Goal: Task Accomplishment & Management: Manage account settings

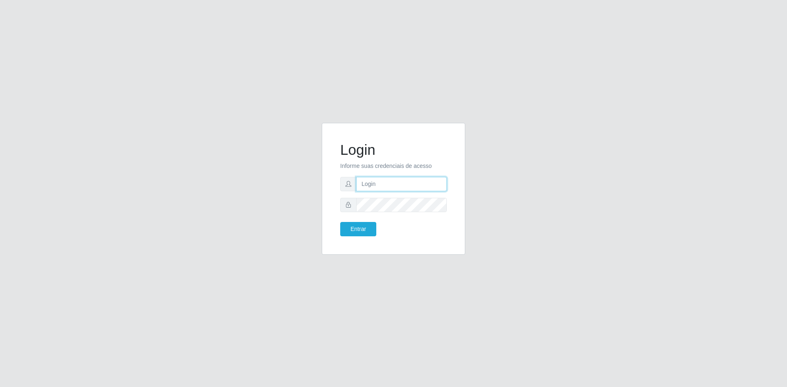
click at [379, 186] on input "text" at bounding box center [401, 184] width 91 height 14
click at [340, 222] on button "Entrar" at bounding box center [358, 229] width 36 height 14
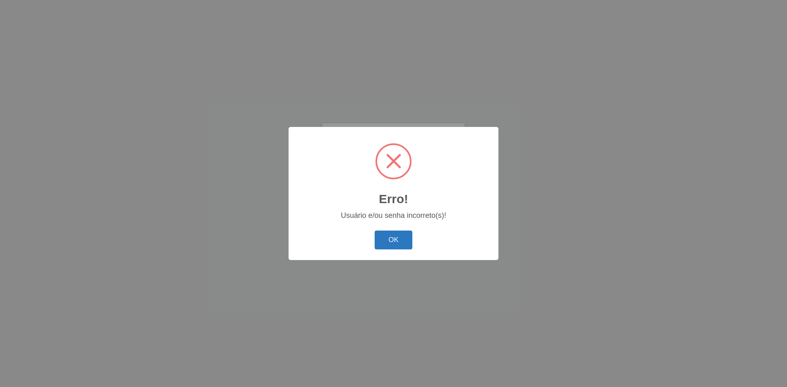
click at [406, 241] on button "OK" at bounding box center [394, 240] width 38 height 19
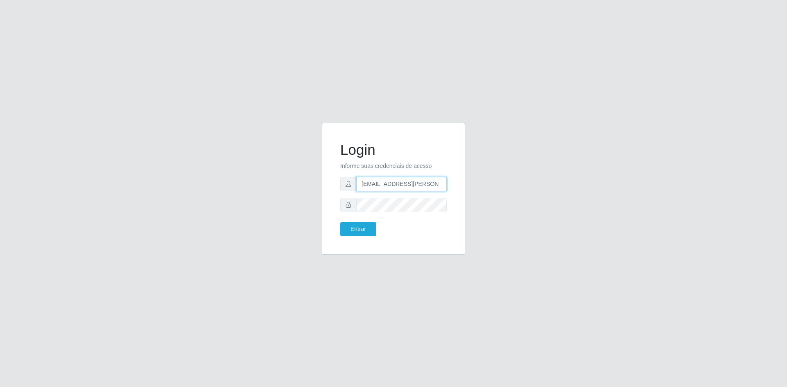
click at [371, 182] on input "[EMAIL_ADDRESS][PERSON_NAME][PERSON_NAME][DOMAIN_NAME]" at bounding box center [401, 184] width 91 height 14
click at [357, 226] on button "Entrar" at bounding box center [358, 229] width 36 height 14
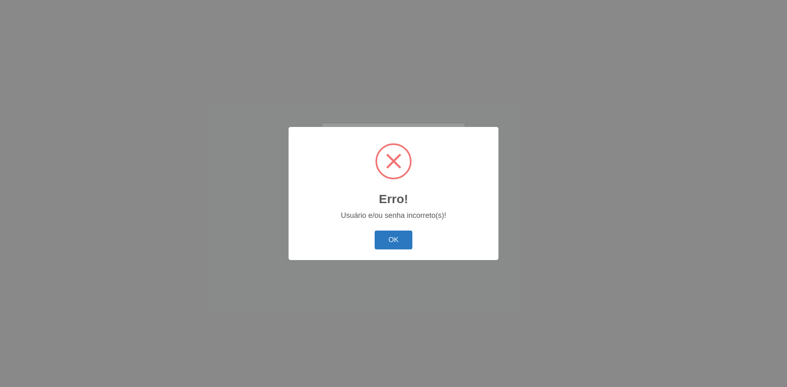
click at [398, 235] on button "OK" at bounding box center [394, 240] width 38 height 19
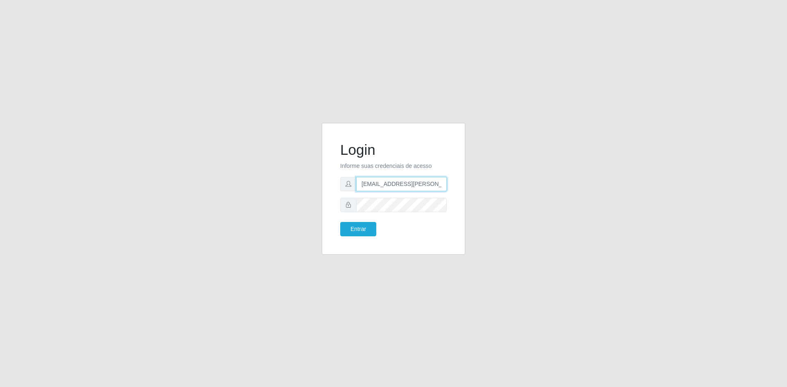
click at [418, 183] on input "[EMAIL_ADDRESS][PERSON_NAME][PERSON_NAME][DOMAIN_NAME]" at bounding box center [401, 184] width 91 height 14
type input "[EMAIL_ADDRESS][PERSON_NAME][DOMAIN_NAME]"
click at [355, 232] on button "Entrar" at bounding box center [358, 229] width 36 height 14
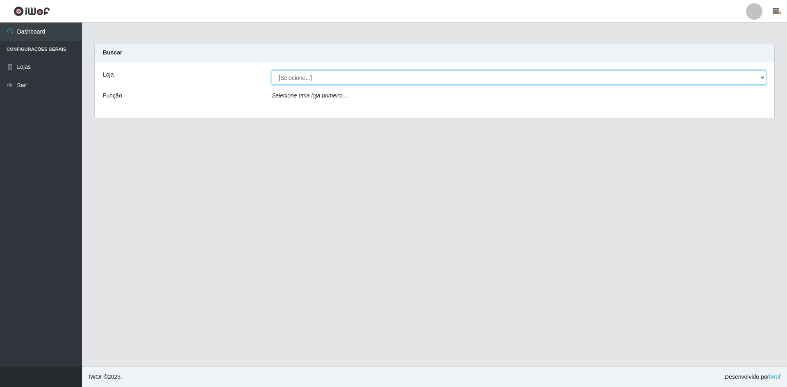
click at [332, 75] on select "[Selecione...] Sempre Tem - [GEOGRAPHIC_DATA]" at bounding box center [519, 77] width 494 height 14
select select "507"
click at [272, 70] on select "[Selecione...] Sempre Tem - [GEOGRAPHIC_DATA]" at bounding box center [519, 77] width 494 height 14
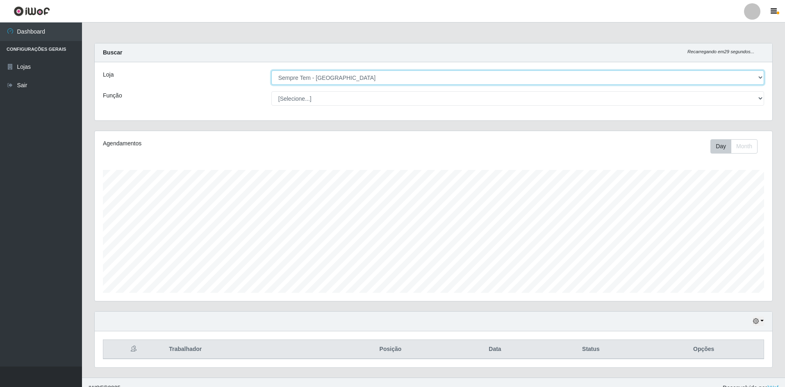
scroll to position [170, 677]
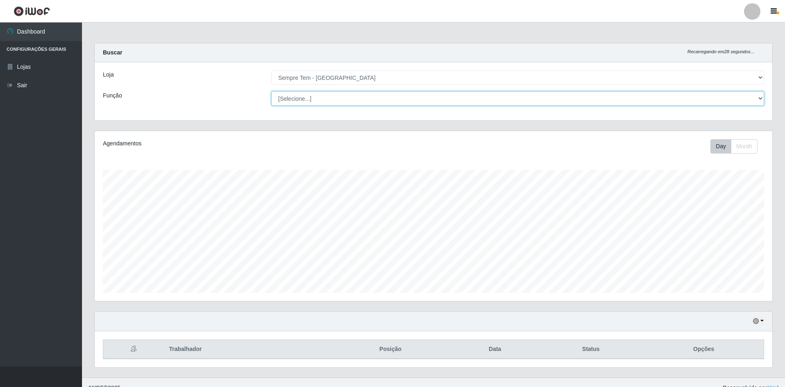
click at [497, 102] on select "[Selecione...] Embalador Embalador + Embalador ++ Repositor Repositor + Reposit…" at bounding box center [517, 98] width 493 height 14
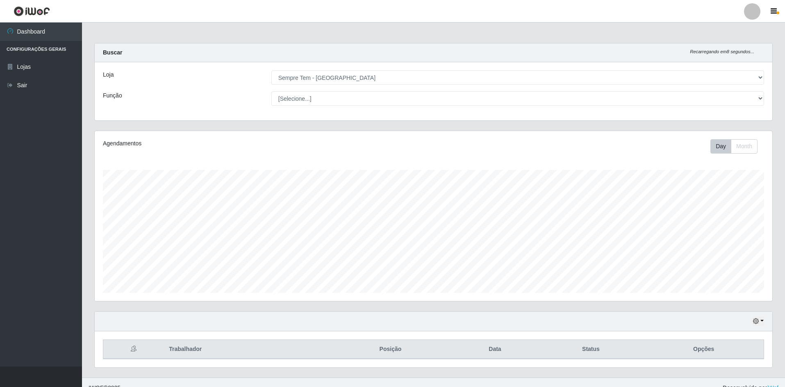
click at [279, 32] on main "Carregando... Buscar Recarregando em 8 segundos... Loja [Selecione...] Sempre T…" at bounding box center [433, 200] width 703 height 355
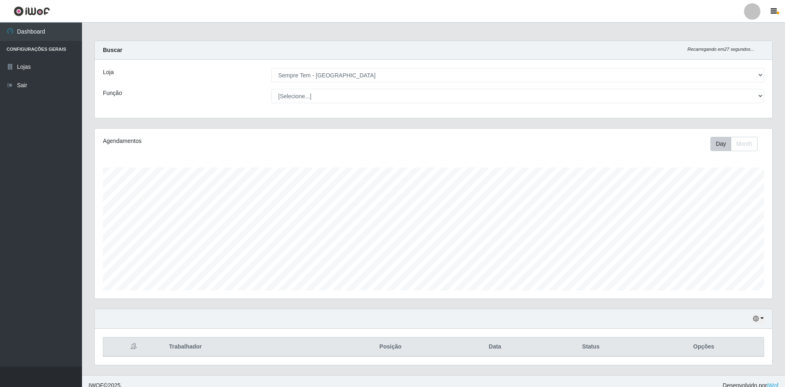
scroll to position [0, 0]
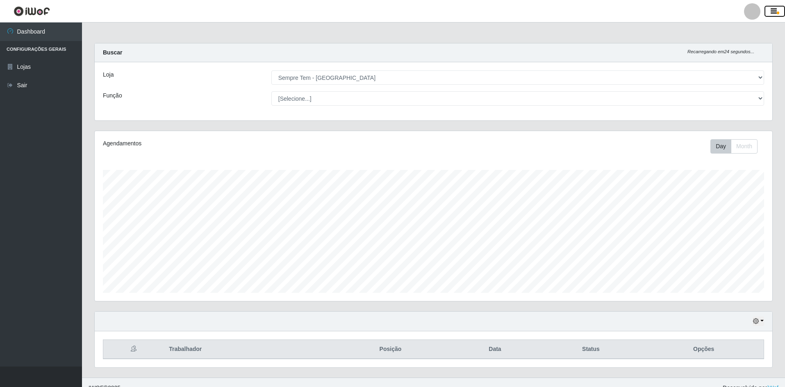
click at [774, 9] on icon "button" at bounding box center [773, 11] width 6 height 7
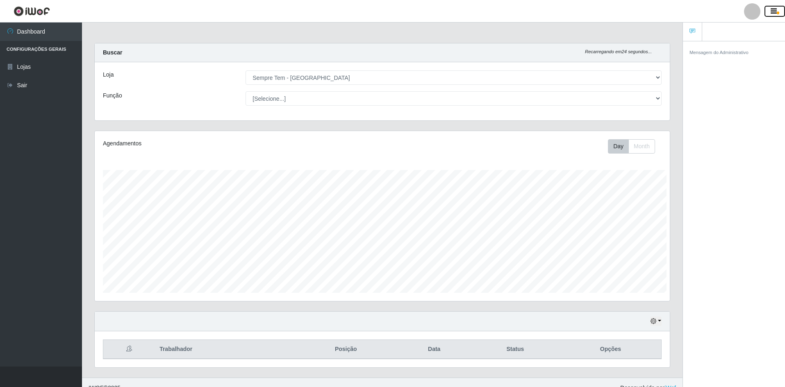
scroll to position [170, 575]
click at [773, 11] on icon "button" at bounding box center [773, 11] width 6 height 7
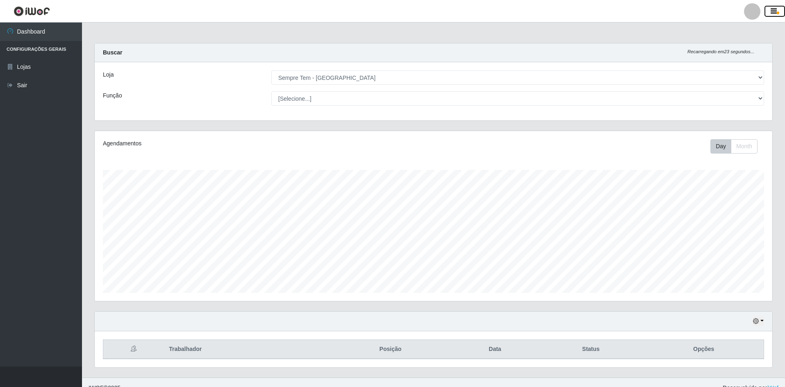
scroll to position [170, 677]
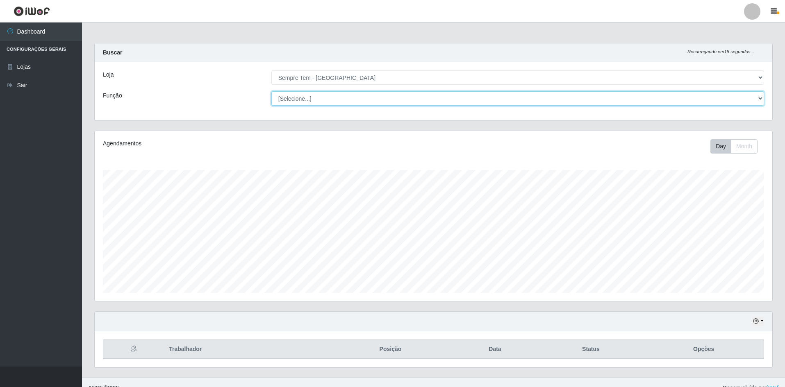
click at [759, 102] on select "[Selecione...] Embalador Embalador + Embalador ++ Repositor Repositor + Reposit…" at bounding box center [517, 98] width 493 height 14
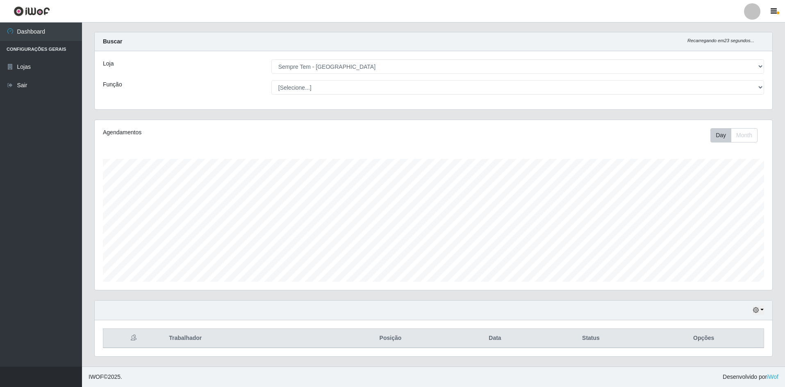
click at [34, 47] on li "Configurações Gerais" at bounding box center [41, 49] width 82 height 17
click at [757, 311] on icon "button" at bounding box center [756, 310] width 6 height 6
click at [713, 247] on button "1 dia" at bounding box center [731, 245] width 65 height 17
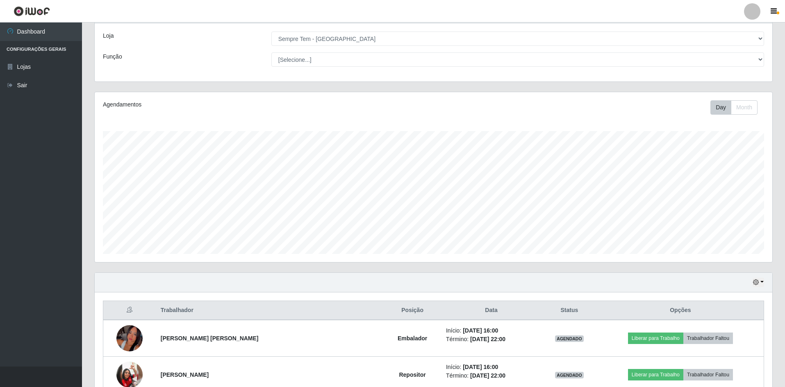
scroll to position [120, 0]
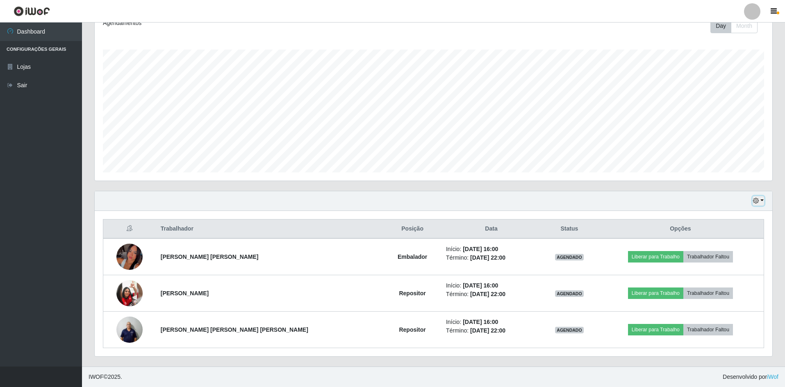
click at [761, 200] on button "button" at bounding box center [757, 200] width 11 height 9
click at [731, 213] on button "Hoje" at bounding box center [731, 215] width 65 height 17
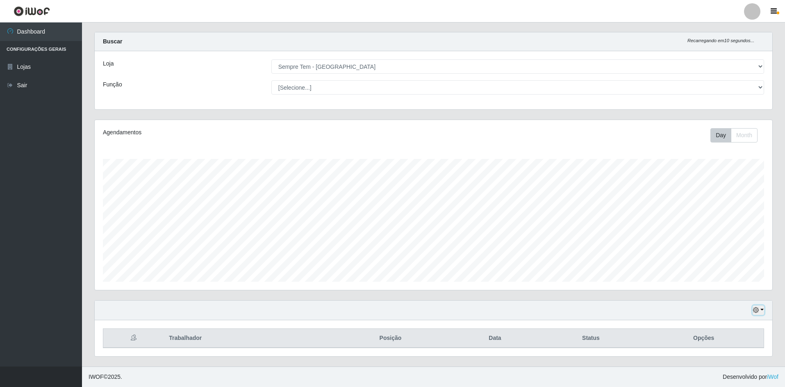
click at [763, 311] on button "button" at bounding box center [757, 310] width 11 height 9
click at [717, 248] on button "1 dia" at bounding box center [731, 245] width 65 height 17
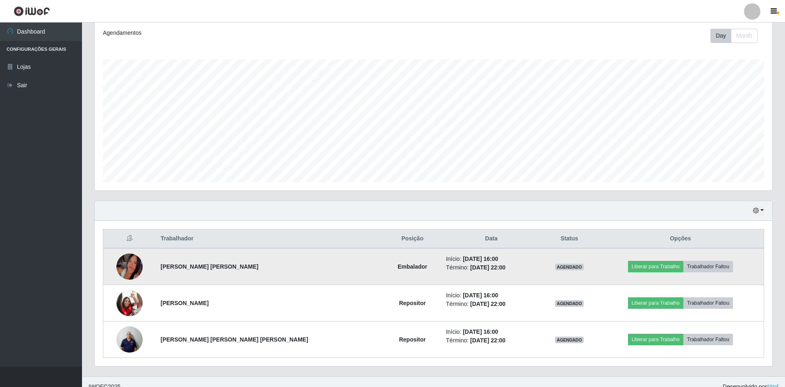
scroll to position [120, 0]
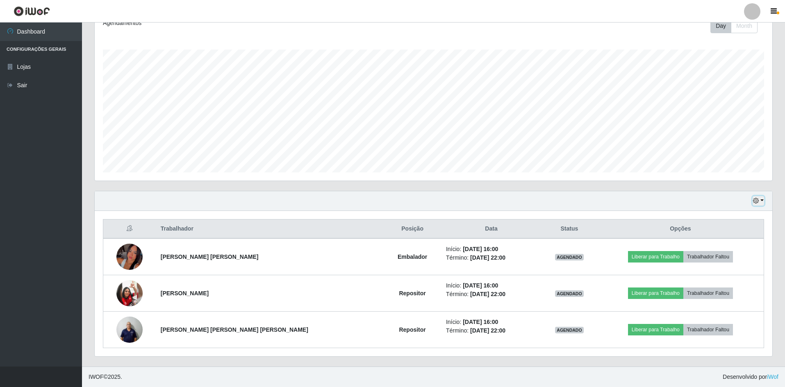
click at [762, 202] on button "button" at bounding box center [757, 200] width 11 height 9
click at [731, 250] on button "3 dias" at bounding box center [731, 249] width 65 height 17
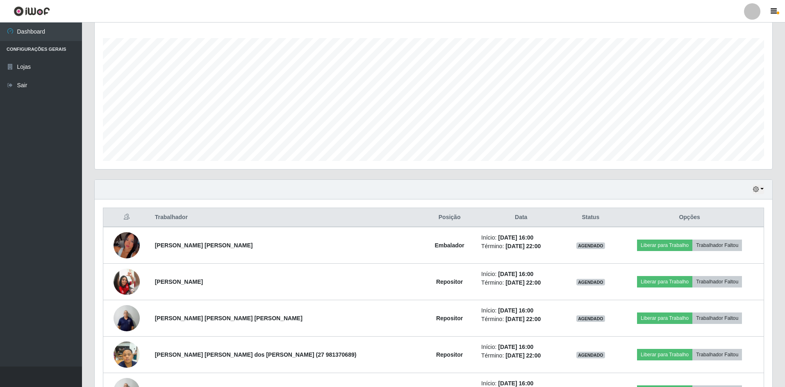
scroll to position [164, 0]
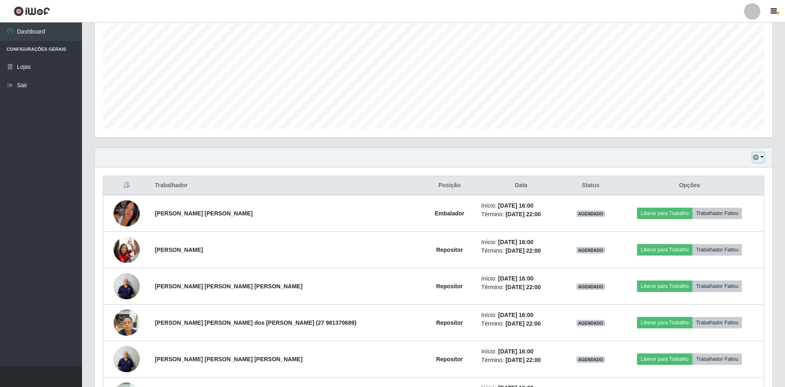
click at [763, 158] on button "button" at bounding box center [757, 157] width 11 height 9
click at [731, 225] on button "1 Semana" at bounding box center [731, 223] width 65 height 17
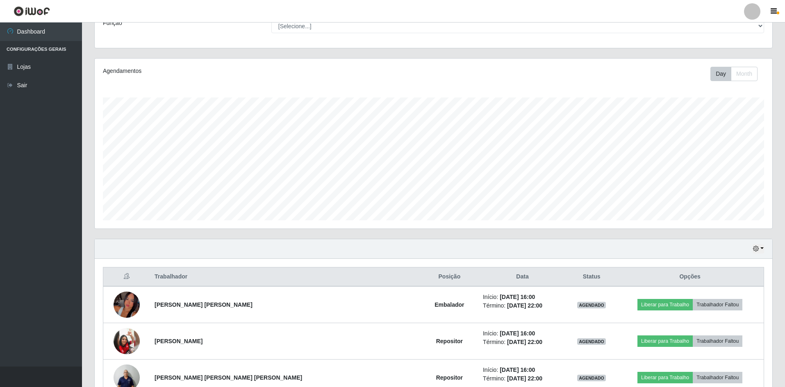
scroll to position [16, 0]
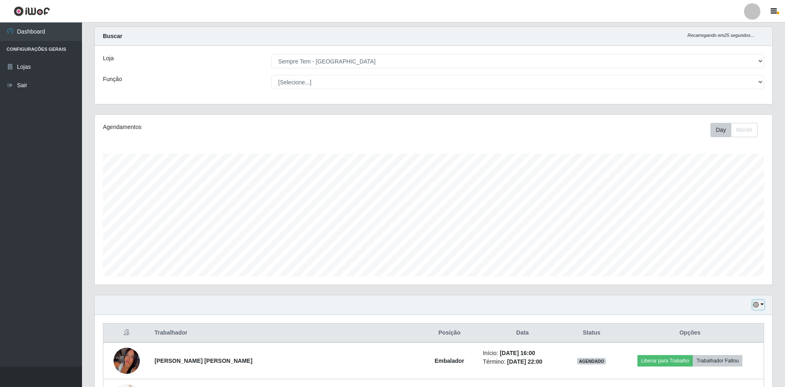
click at [761, 305] on button "button" at bounding box center [757, 304] width 11 height 9
click at [718, 224] on button "Hoje" at bounding box center [731, 222] width 65 height 17
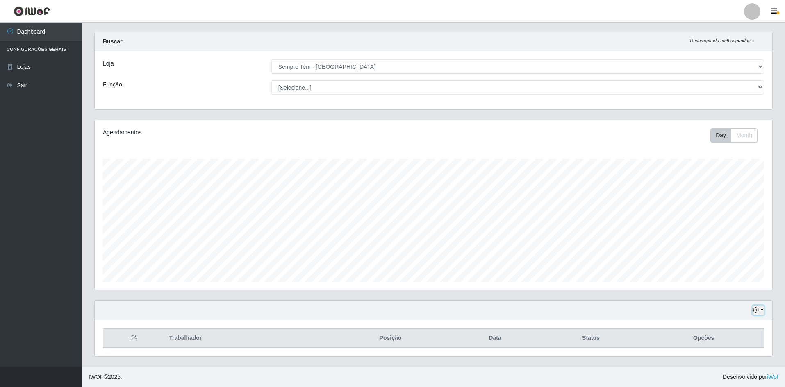
click at [763, 309] on button "button" at bounding box center [757, 310] width 11 height 9
click at [729, 245] on button "1 dia" at bounding box center [731, 245] width 65 height 17
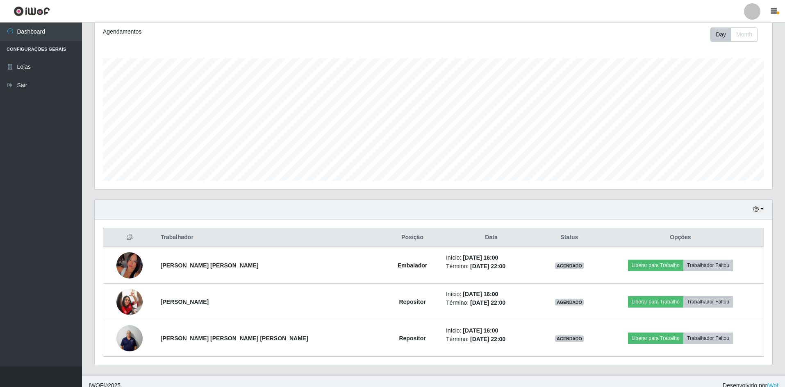
scroll to position [120, 0]
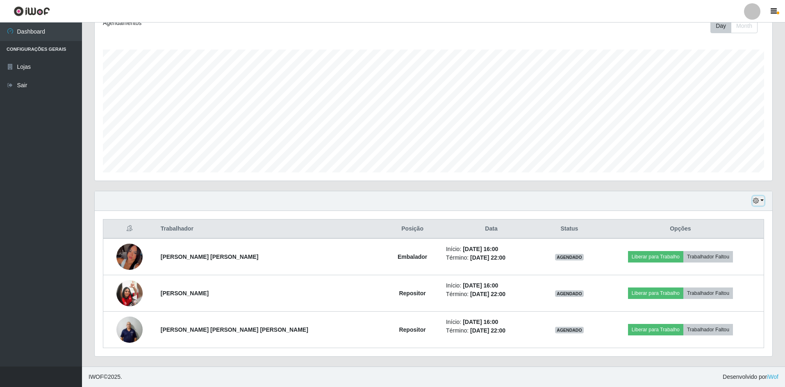
click at [762, 201] on button "button" at bounding box center [757, 200] width 11 height 9
click at [720, 267] on button "1 Semana" at bounding box center [731, 267] width 65 height 17
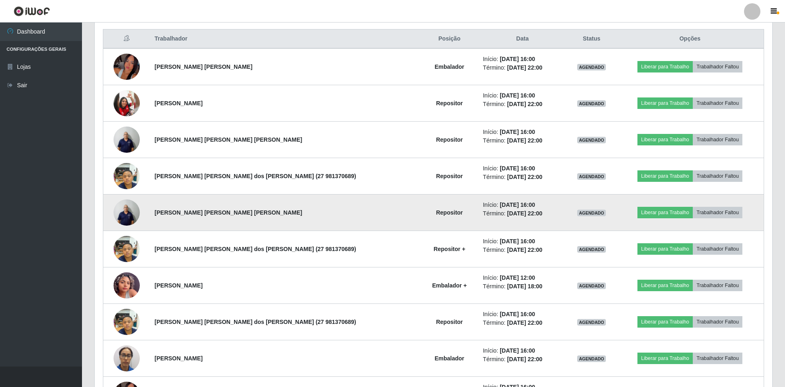
scroll to position [325, 0]
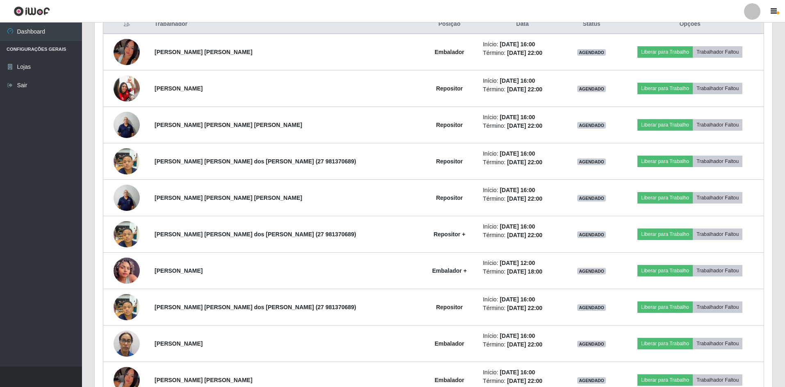
click at [511, 6] on header "Perfil Alterar Senha Sair" at bounding box center [392, 11] width 785 height 23
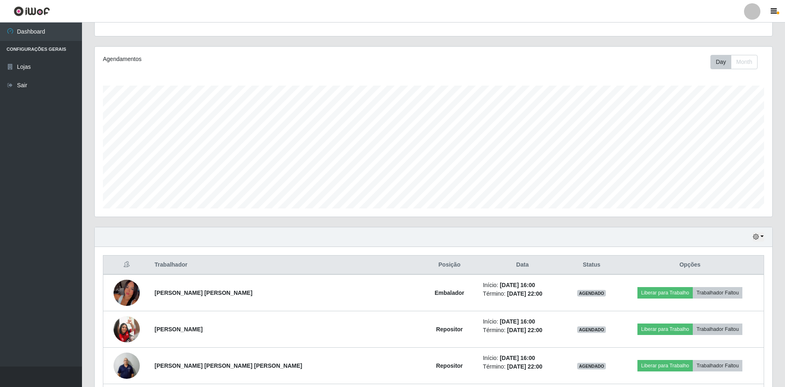
scroll to position [139, 0]
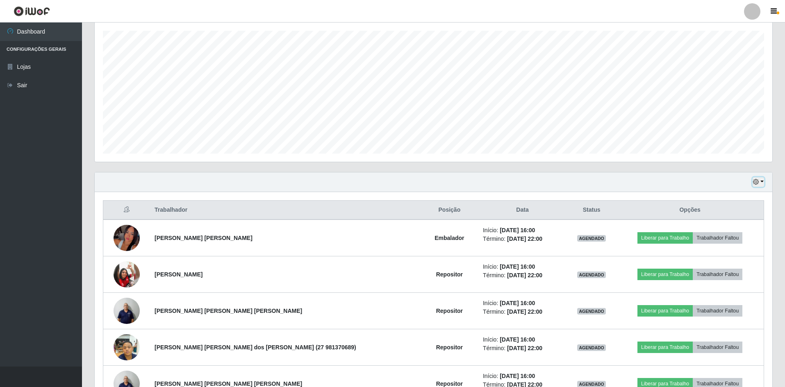
click at [763, 182] on button "button" at bounding box center [757, 181] width 11 height 9
click at [723, 197] on button "Hoje" at bounding box center [731, 196] width 65 height 17
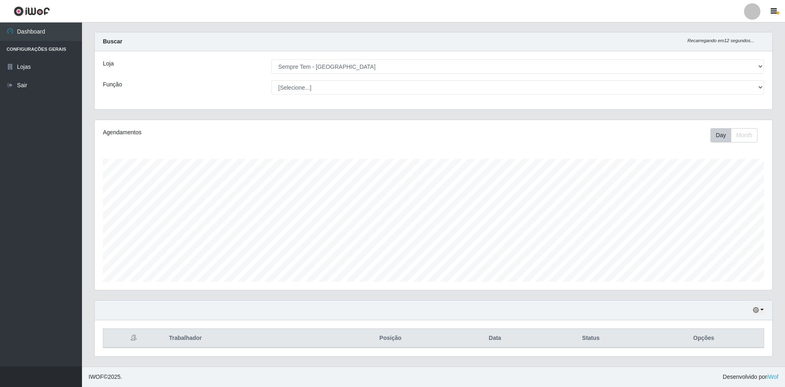
scroll to position [11, 0]
click at [762, 309] on button "button" at bounding box center [757, 310] width 11 height 9
click at [734, 282] on button "1 Semana" at bounding box center [731, 279] width 65 height 17
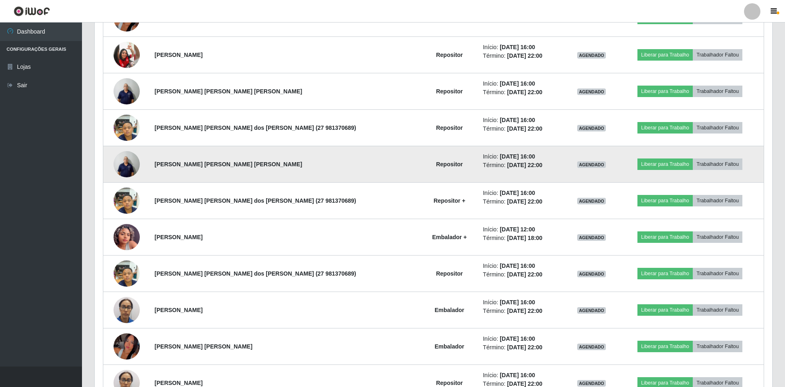
scroll to position [339, 0]
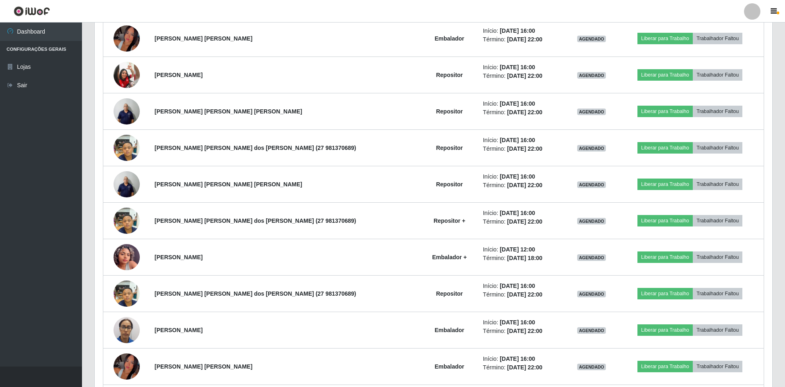
click at [185, 7] on header "Perfil Alterar Senha Sair" at bounding box center [392, 11] width 785 height 23
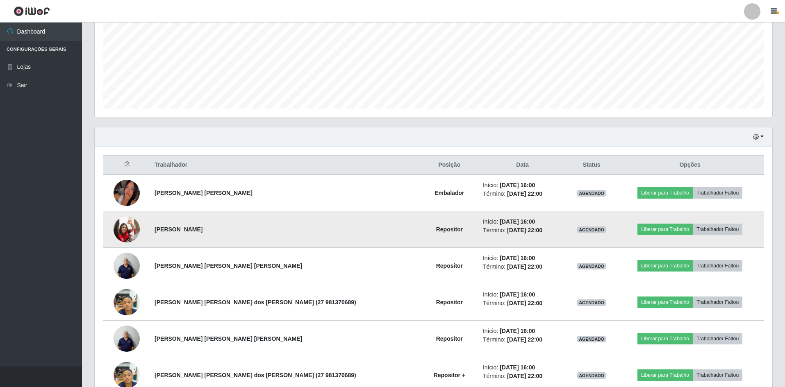
scroll to position [134, 0]
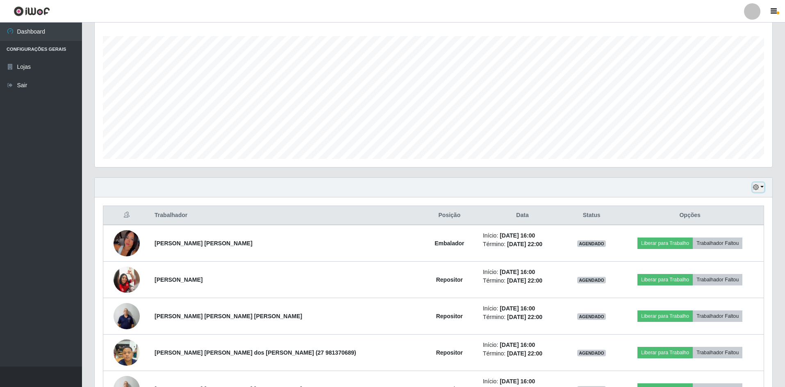
click at [761, 186] on button "button" at bounding box center [757, 187] width 11 height 9
click at [729, 202] on button "Hoje" at bounding box center [731, 201] width 65 height 17
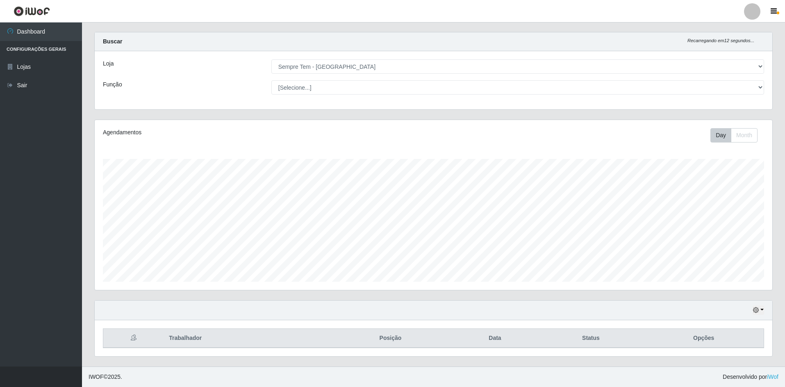
scroll to position [11, 0]
click at [762, 309] on button "button" at bounding box center [757, 310] width 11 height 9
click at [727, 245] on button "1 dia" at bounding box center [731, 245] width 65 height 17
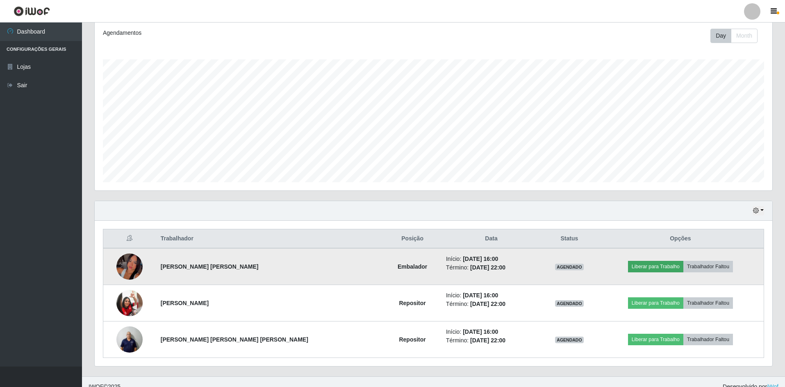
scroll to position [120, 0]
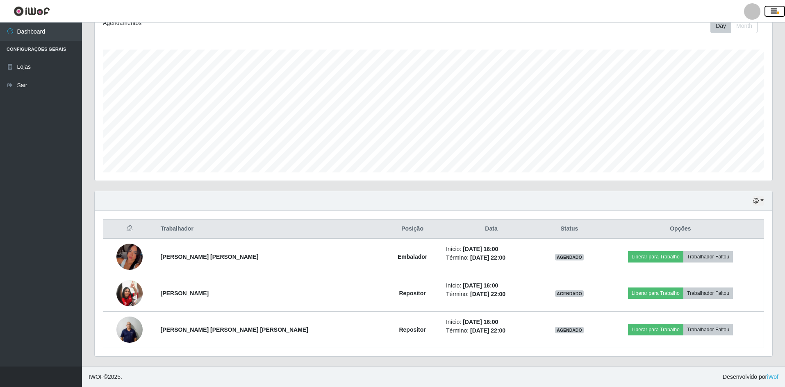
click at [772, 13] on icon "button" at bounding box center [773, 11] width 6 height 7
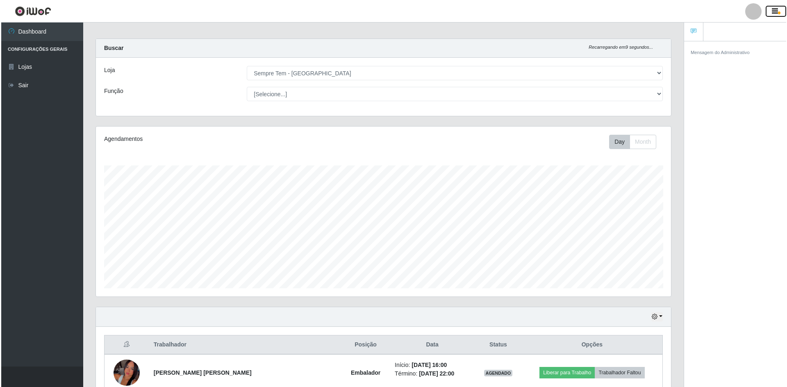
scroll to position [0, 0]
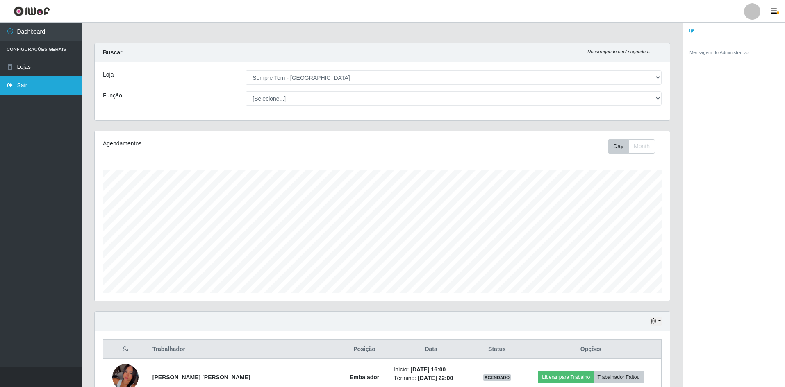
click at [19, 85] on link "Sair" at bounding box center [41, 85] width 82 height 18
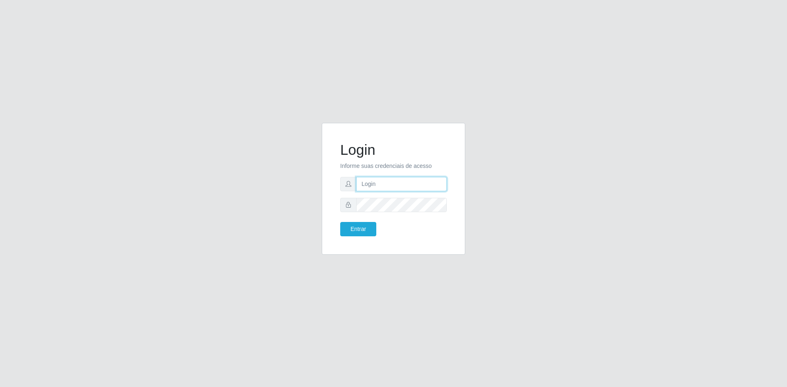
click at [370, 185] on input "text" at bounding box center [401, 184] width 91 height 14
click at [368, 232] on button "Entrar" at bounding box center [358, 229] width 36 height 14
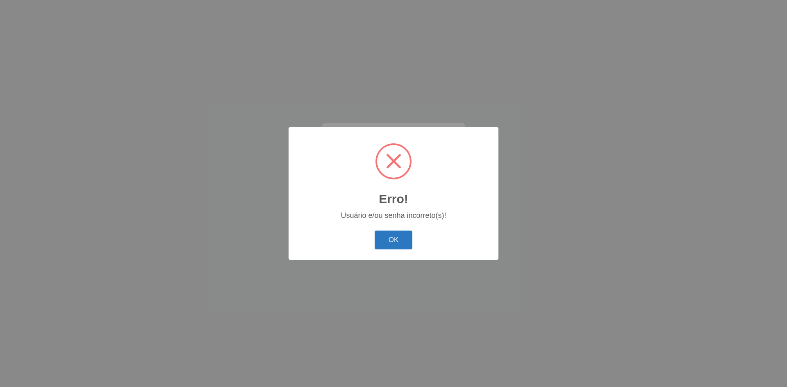
click at [398, 248] on button "OK" at bounding box center [394, 240] width 38 height 19
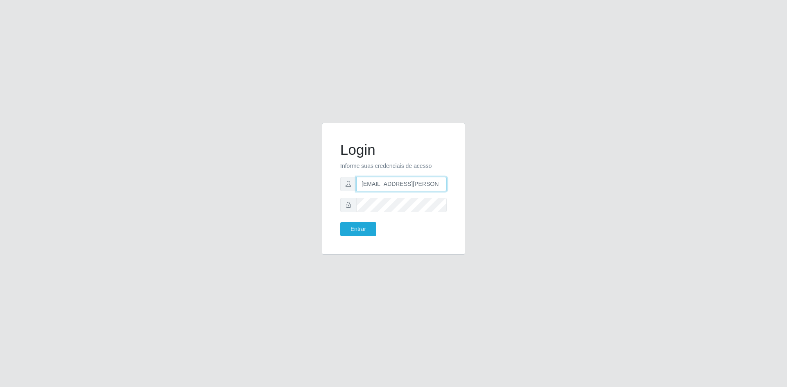
drag, startPoint x: 418, startPoint y: 185, endPoint x: 400, endPoint y: 183, distance: 18.5
click at [400, 183] on input "[EMAIL_ADDRESS][PERSON_NAME][PERSON_NAME][DOMAIN_NAME]" at bounding box center [401, 184] width 91 height 14
click at [361, 232] on button "Entrar" at bounding box center [358, 229] width 36 height 14
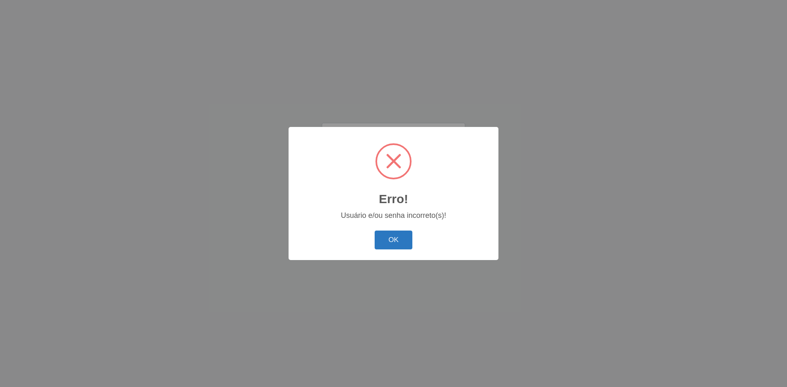
click at [385, 232] on button "OK" at bounding box center [394, 240] width 38 height 19
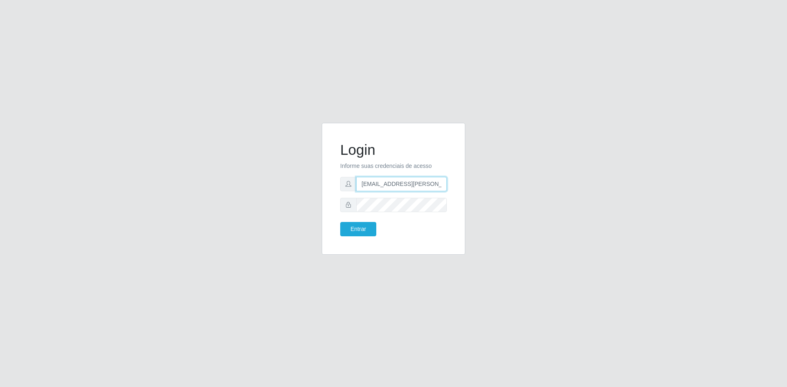
click at [368, 186] on input "[EMAIL_ADDRESS][PERSON_NAME][DOMAIN_NAME]" at bounding box center [401, 184] width 91 height 14
click at [369, 183] on input "[EMAIL_ADDRESS][PERSON_NAME][DOMAIN_NAME]" at bounding box center [401, 184] width 91 height 14
type input "[EMAIL_ADDRESS][PERSON_NAME][DOMAIN_NAME]"
click at [364, 230] on button "Entrar" at bounding box center [358, 229] width 36 height 14
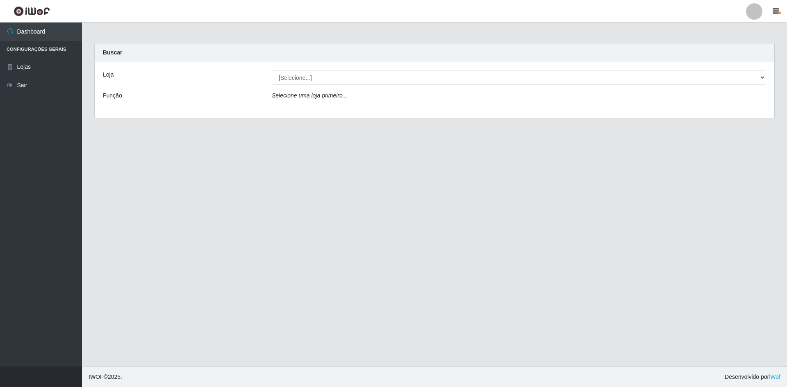
click at [756, 12] on div at bounding box center [754, 11] width 16 height 16
click at [776, 10] on icon "button" at bounding box center [775, 11] width 6 height 7
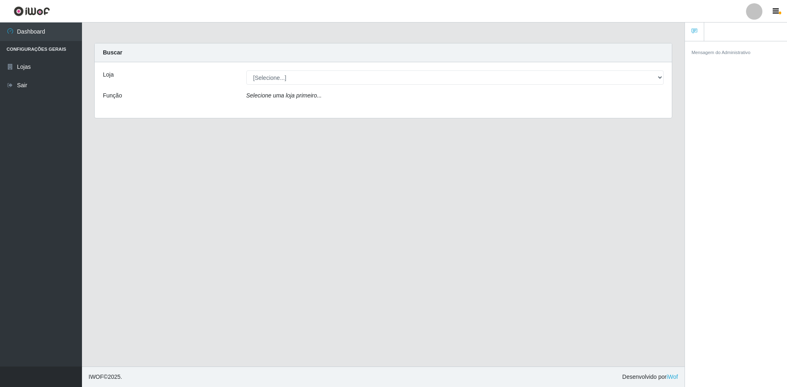
click at [651, 6] on header "Perfil Alterar Senha Sair" at bounding box center [393, 11] width 787 height 23
